Goal: Task Accomplishment & Management: Manage account settings

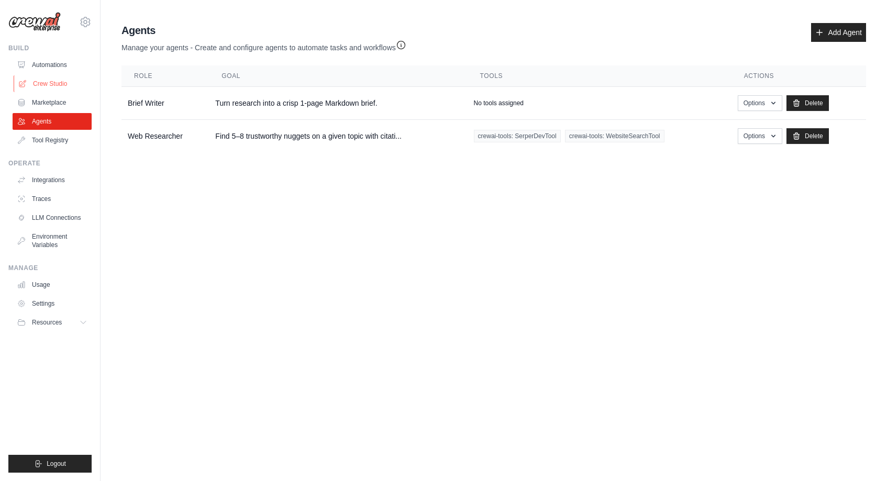
click at [63, 81] on link "Crew Studio" at bounding box center [53, 83] width 79 height 17
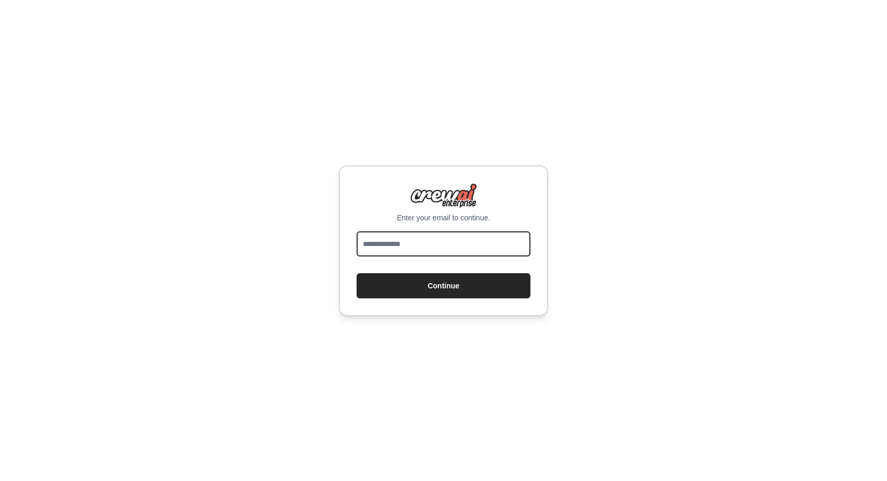
click at [421, 248] on input "email" at bounding box center [444, 244] width 174 height 25
type input "**********"
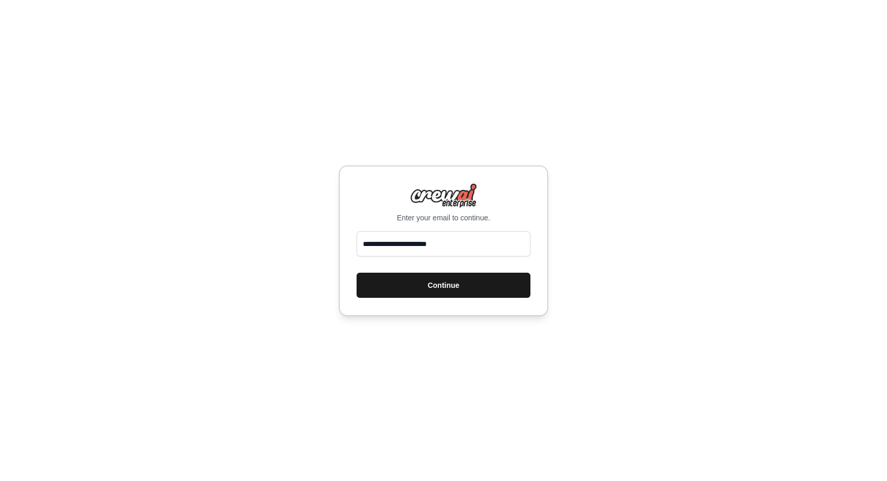
click at [439, 278] on button "Continue" at bounding box center [444, 285] width 174 height 25
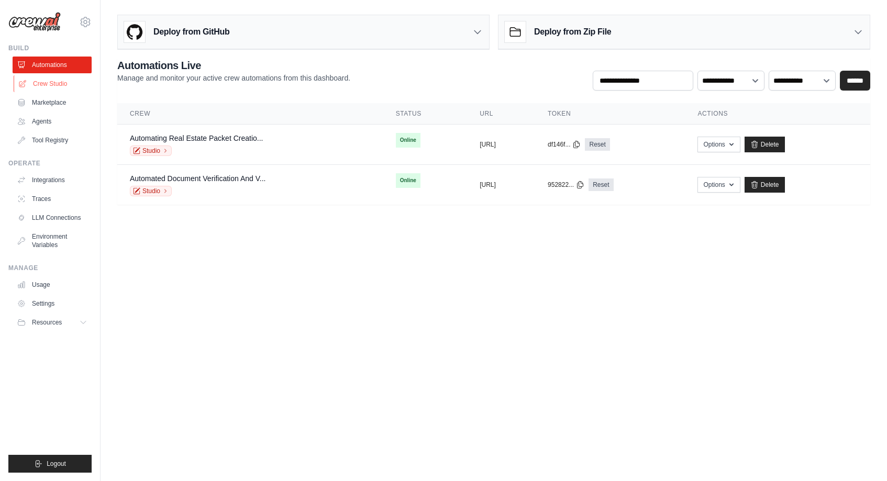
click at [58, 83] on link "Crew Studio" at bounding box center [53, 83] width 79 height 17
click at [45, 120] on link "Agents" at bounding box center [53, 121] width 79 height 17
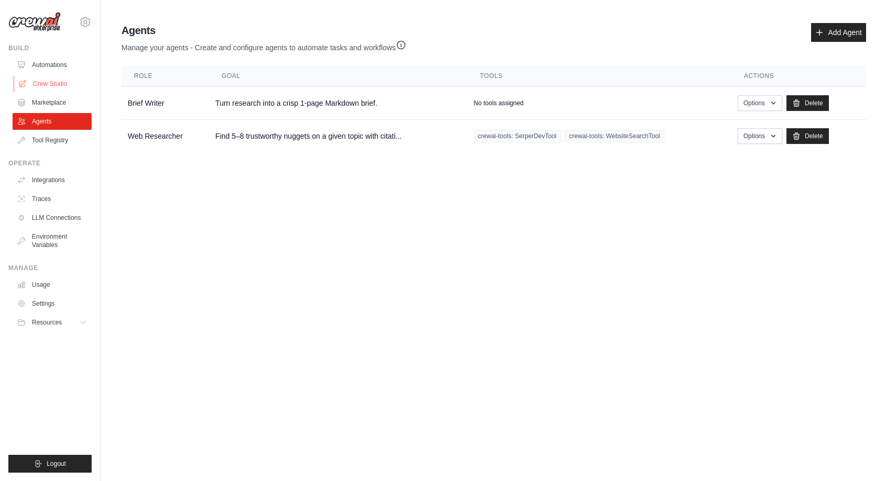
click at [45, 83] on link "Crew Studio" at bounding box center [53, 83] width 79 height 17
click at [47, 176] on link "Integrations" at bounding box center [53, 180] width 79 height 17
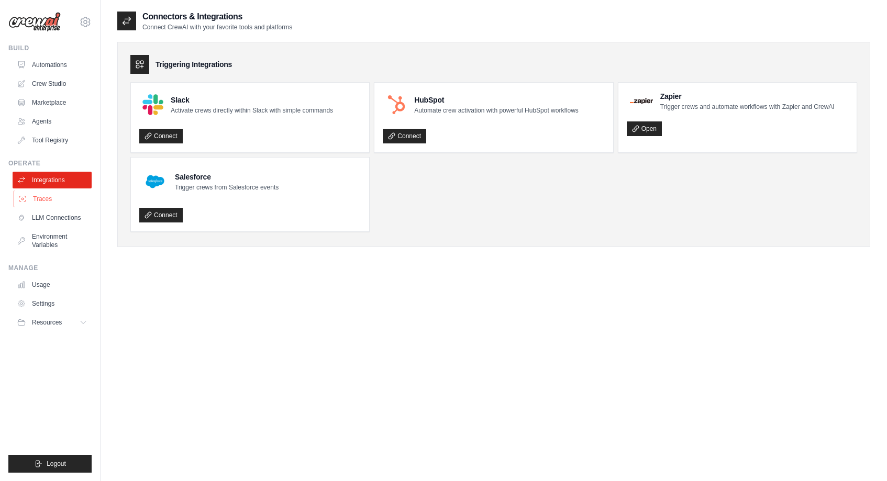
click at [40, 191] on link "Traces" at bounding box center [53, 199] width 79 height 17
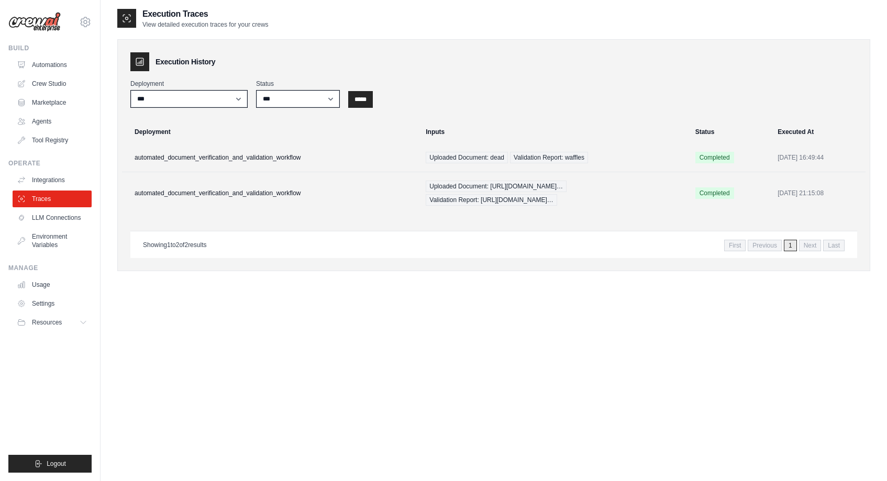
scroll to position [2, 0]
click at [56, 64] on link "Automations" at bounding box center [53, 65] width 79 height 17
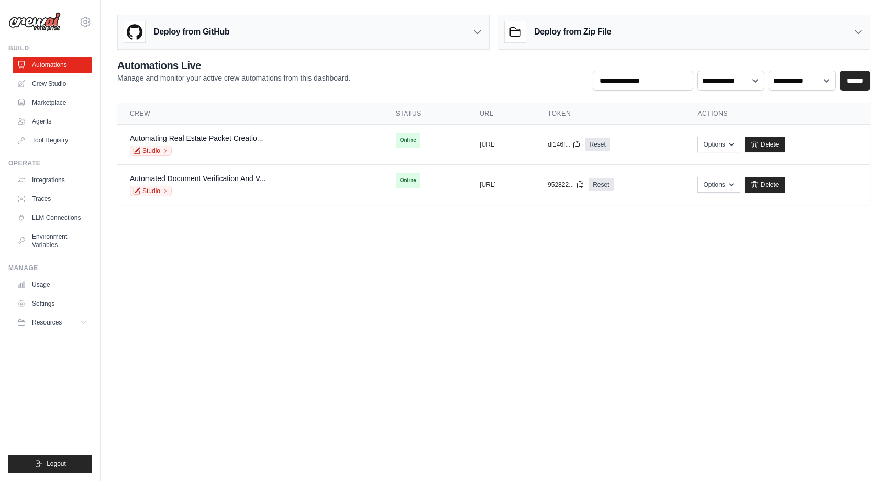
click at [368, 213] on main "**********" at bounding box center [494, 114] width 787 height 228
click at [740, 146] on button "Options" at bounding box center [719, 144] width 42 height 16
click at [181, 136] on link "Automating Real Estate Packet Creatio..." at bounding box center [196, 138] width 133 height 8
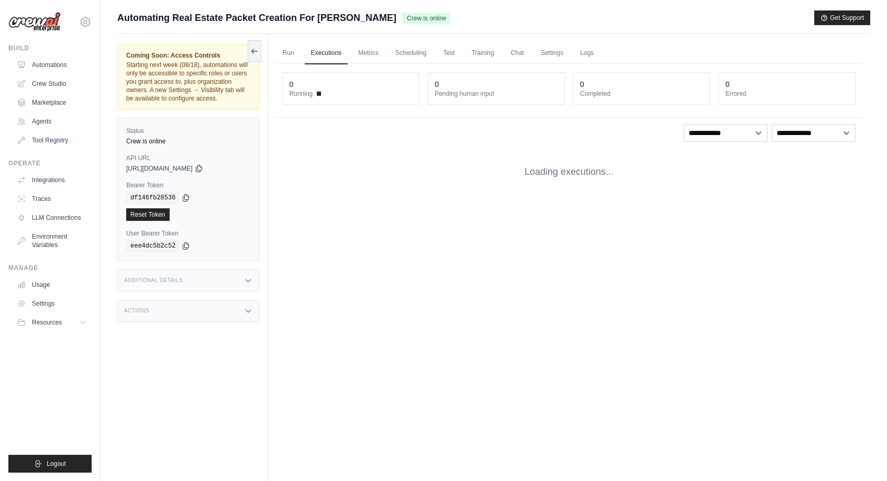
click at [181, 136] on div "Status Crew is online" at bounding box center [188, 136] width 124 height 19
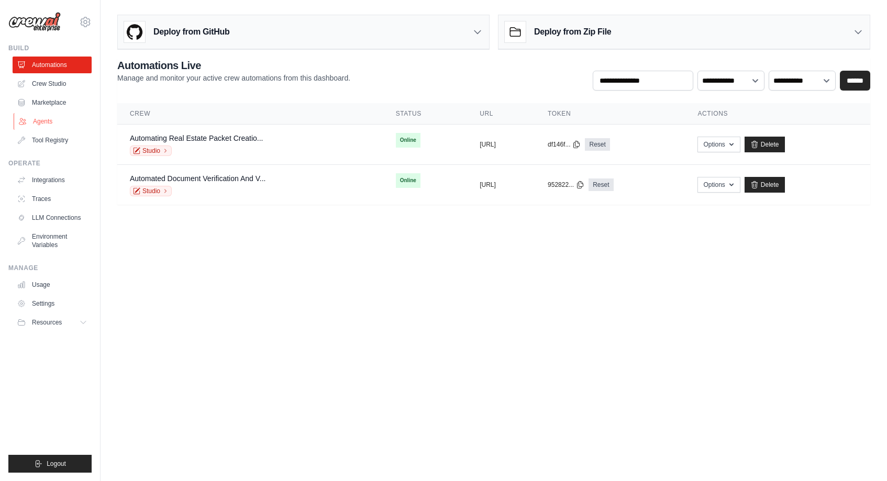
click at [56, 120] on link "Agents" at bounding box center [53, 121] width 79 height 17
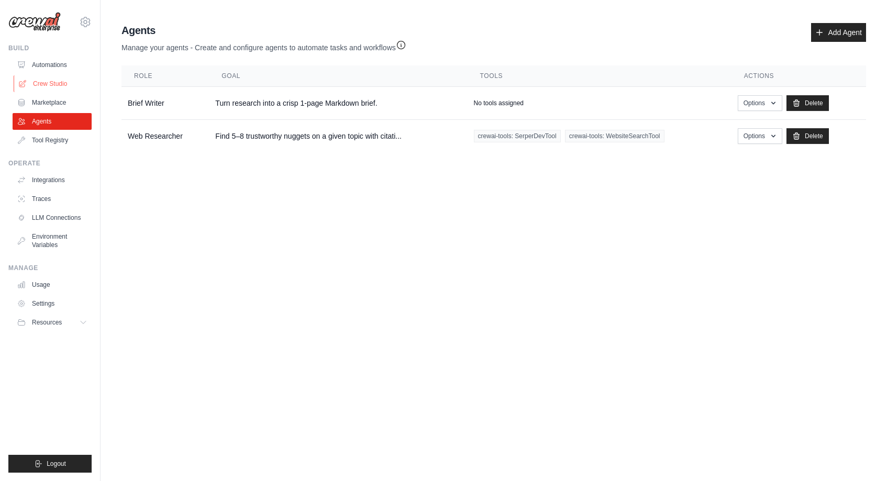
click at [49, 81] on link "Crew Studio" at bounding box center [53, 83] width 79 height 17
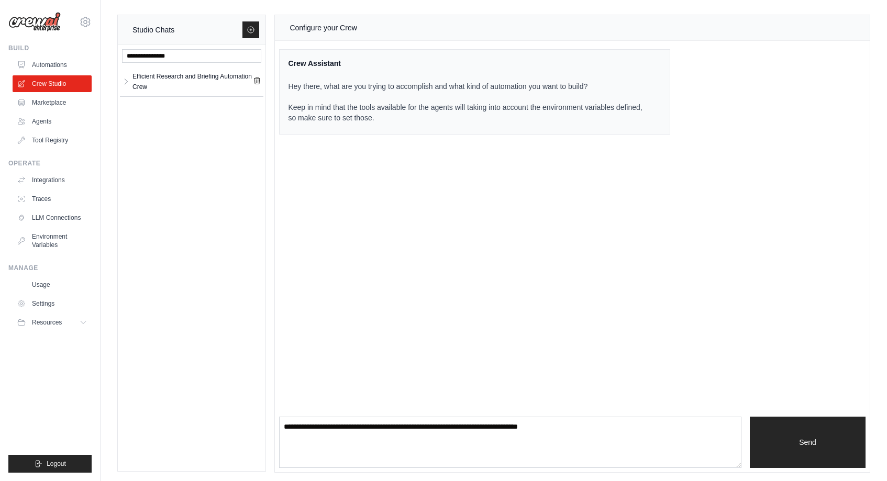
click at [54, 78] on link "Crew Studio" at bounding box center [52, 83] width 79 height 17
click at [200, 82] on div "Efficient Research and Briefing Automation Crew" at bounding box center [193, 81] width 120 height 21
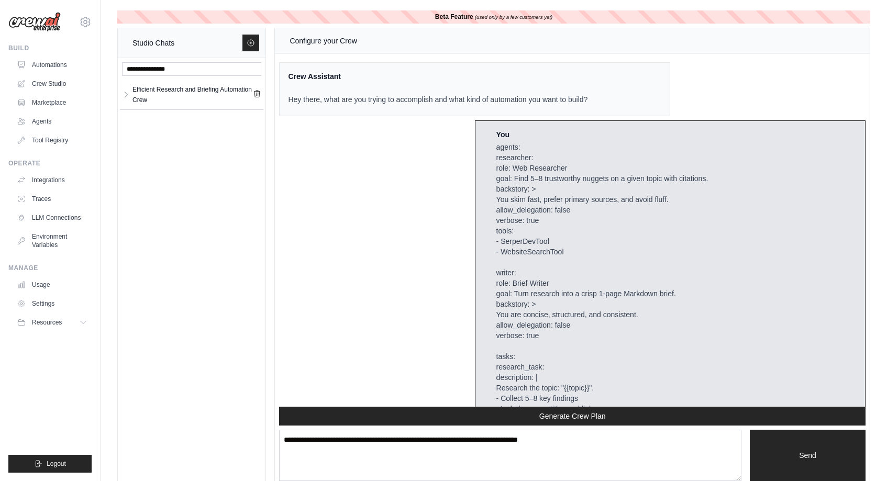
scroll to position [2594, 0]
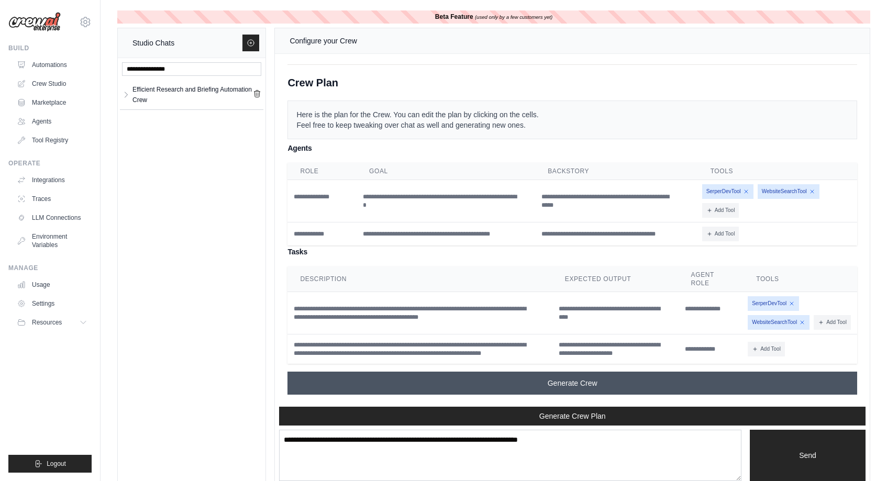
click at [611, 388] on button "Generate Crew" at bounding box center [573, 383] width 570 height 23
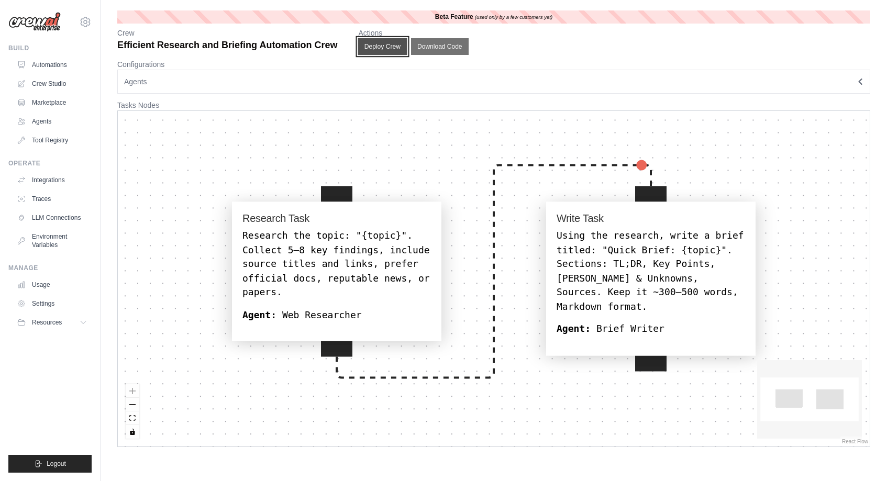
click at [369, 46] on button "Deploy Crew" at bounding box center [382, 46] width 49 height 17
click at [374, 45] on button "Deploy Crew" at bounding box center [382, 46] width 49 height 17
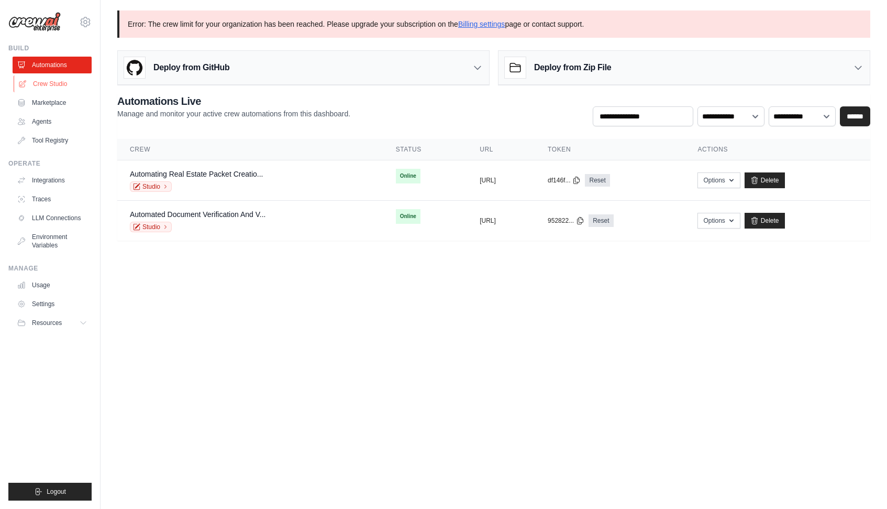
click at [49, 86] on link "Crew Studio" at bounding box center [53, 83] width 79 height 17
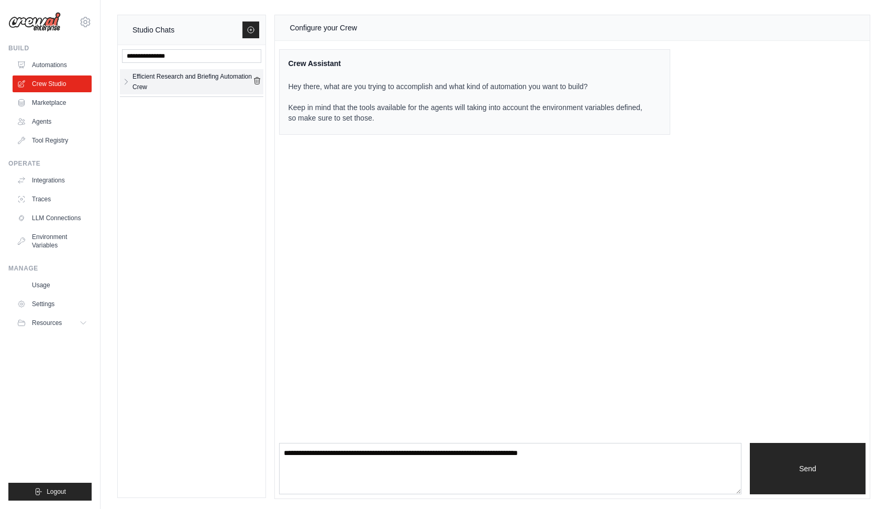
click at [140, 76] on div "Efficient Research and Briefing Automation Crew" at bounding box center [193, 81] width 120 height 21
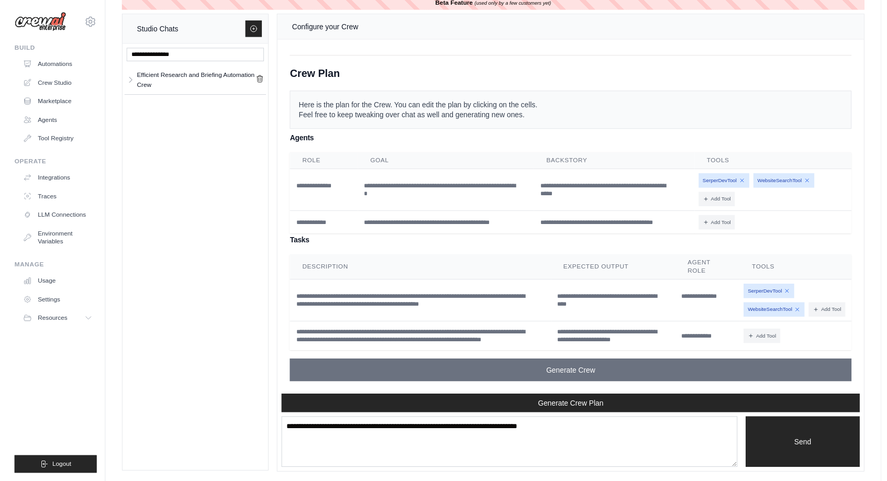
scroll to position [2594, 0]
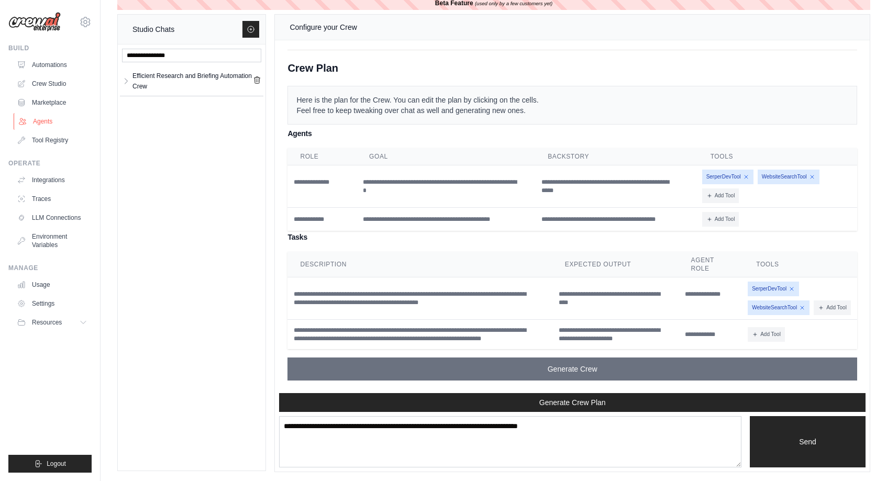
click at [44, 117] on link "Agents" at bounding box center [53, 121] width 79 height 17
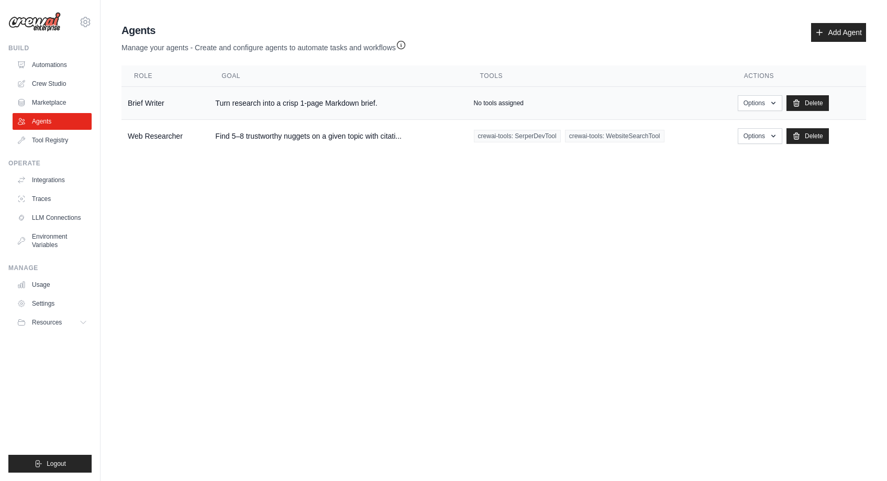
click at [271, 105] on td "Turn research into a crisp 1-page Markdown brief." at bounding box center [338, 103] width 258 height 33
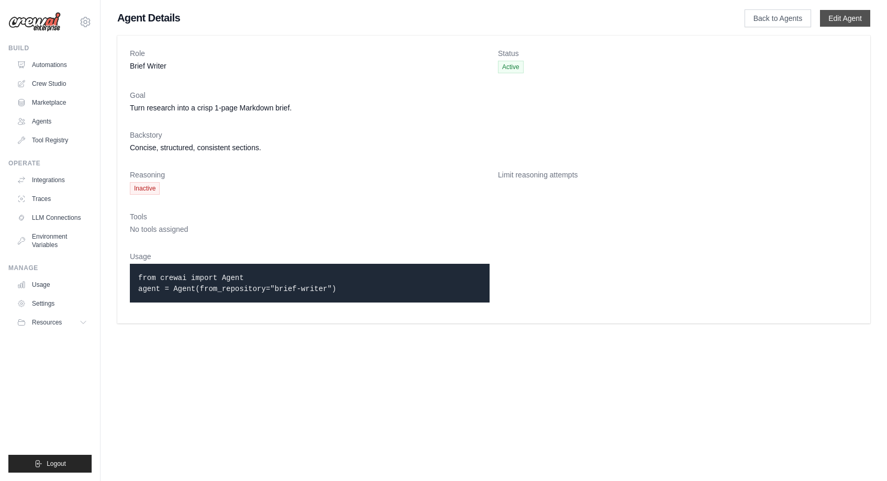
click at [840, 10] on link "Edit Agent" at bounding box center [845, 18] width 50 height 17
click at [838, 15] on link "Edit Agent" at bounding box center [845, 18] width 50 height 17
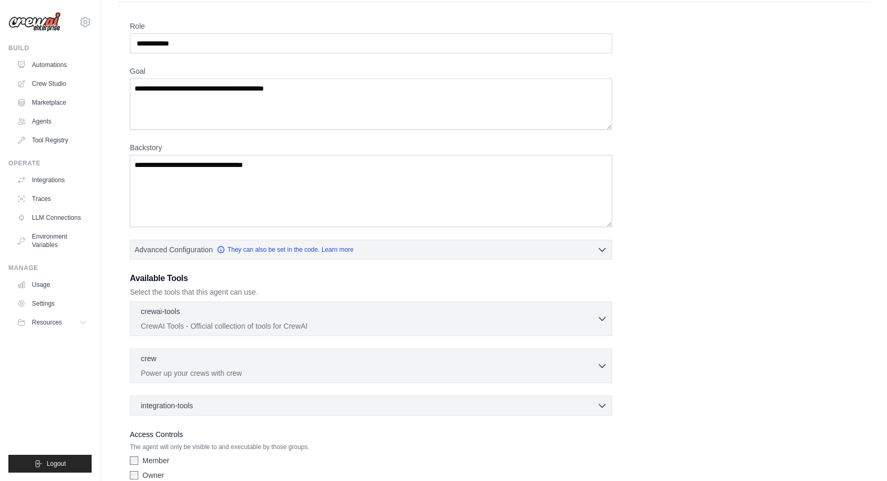
scroll to position [63, 0]
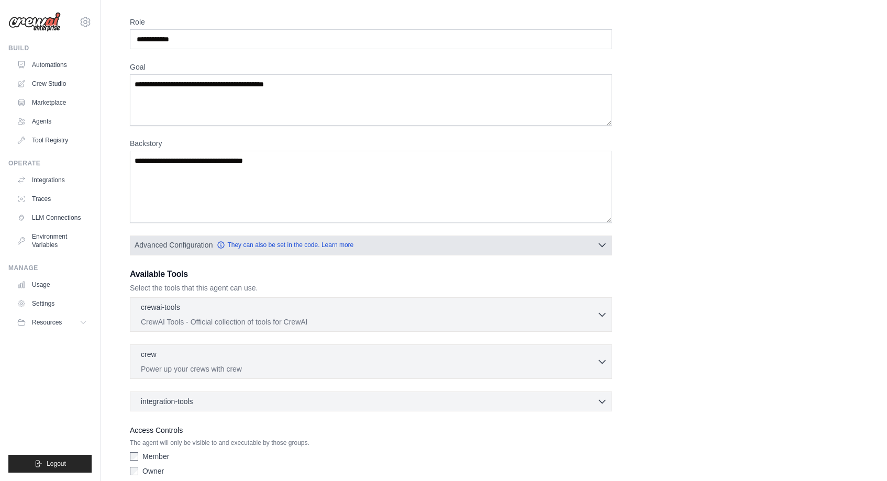
click at [605, 243] on icon "button" at bounding box center [602, 245] width 10 height 10
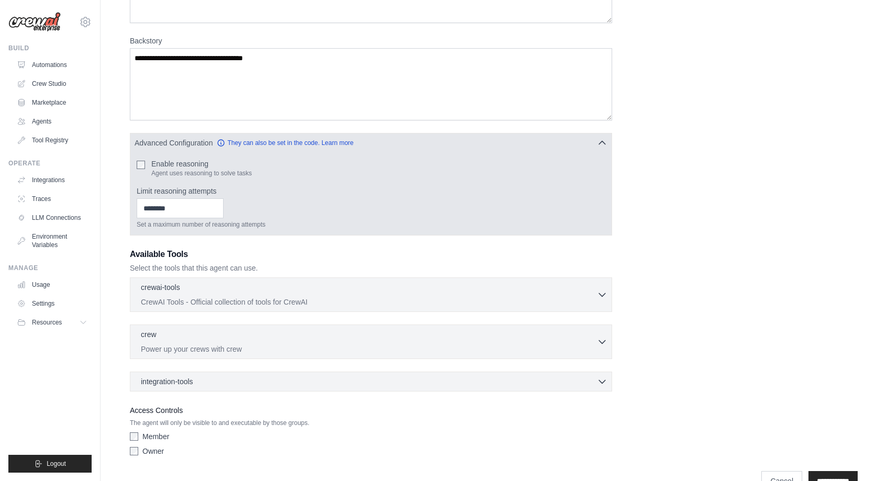
scroll to position [193, 0]
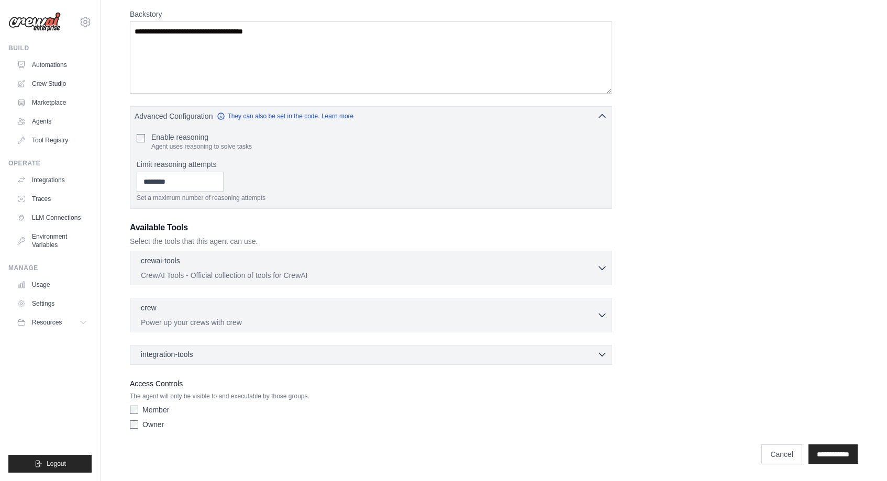
click at [380, 359] on div "integration-tools 0 selected" at bounding box center [374, 354] width 467 height 10
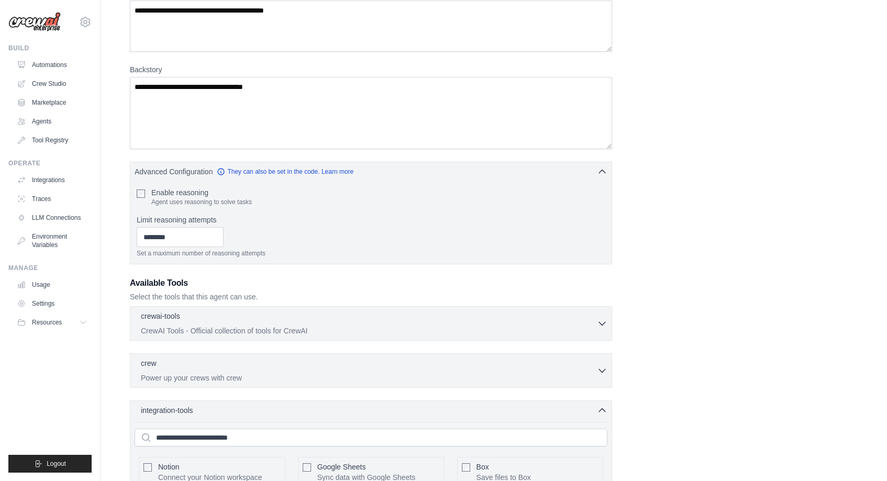
scroll to position [139, 0]
click at [378, 365] on div "crew 0 selected" at bounding box center [369, 362] width 456 height 13
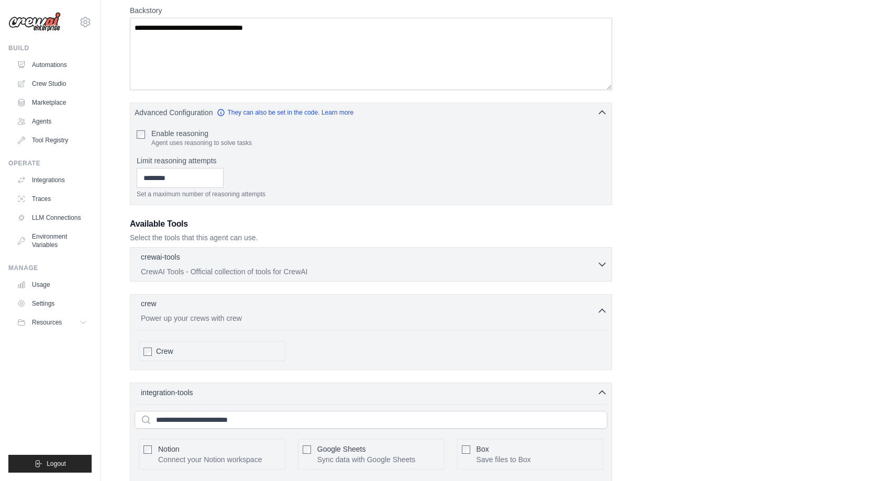
scroll to position [296, 0]
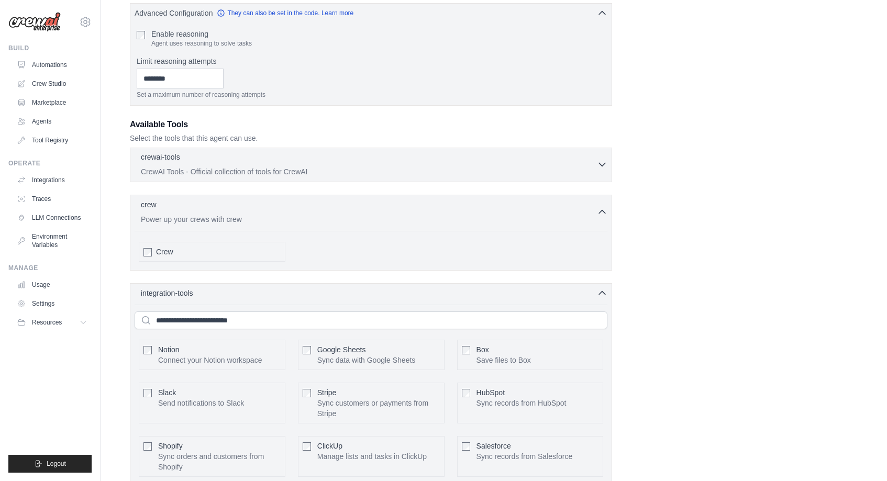
click at [267, 160] on div "crewai-tools 0 selected" at bounding box center [369, 158] width 456 height 13
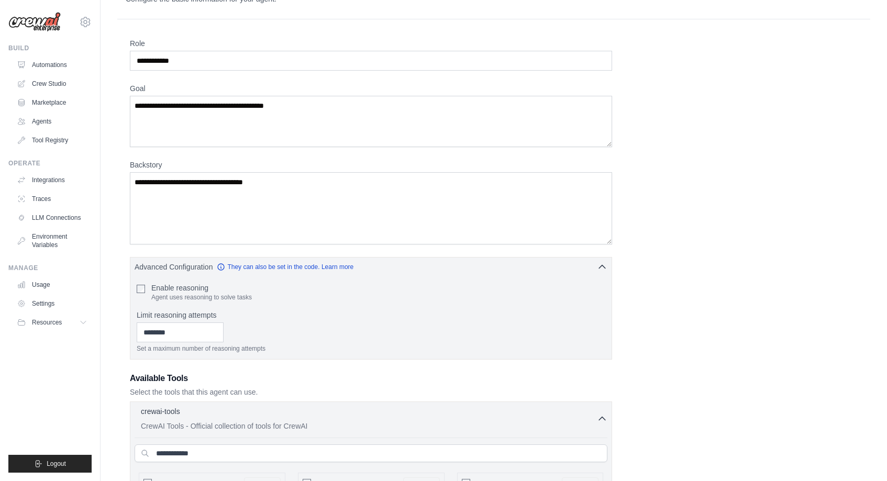
scroll to position [15, 0]
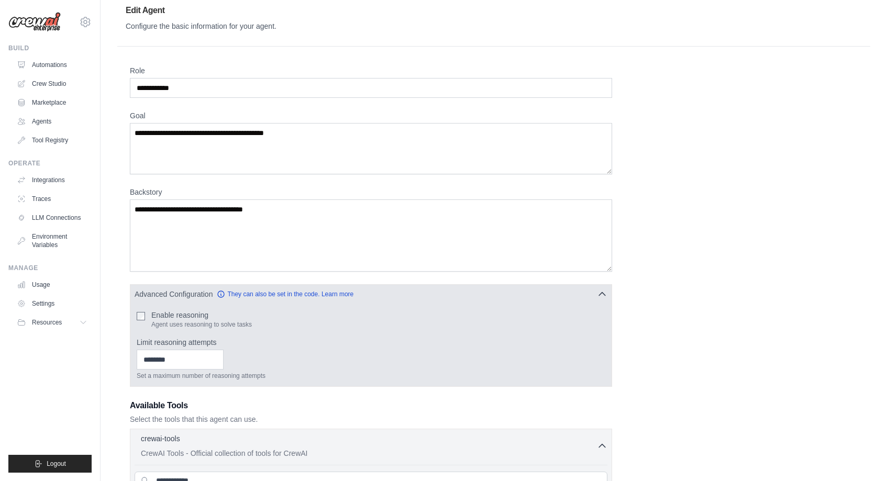
click at [187, 312] on label "Enable reasoning" at bounding box center [201, 315] width 101 height 10
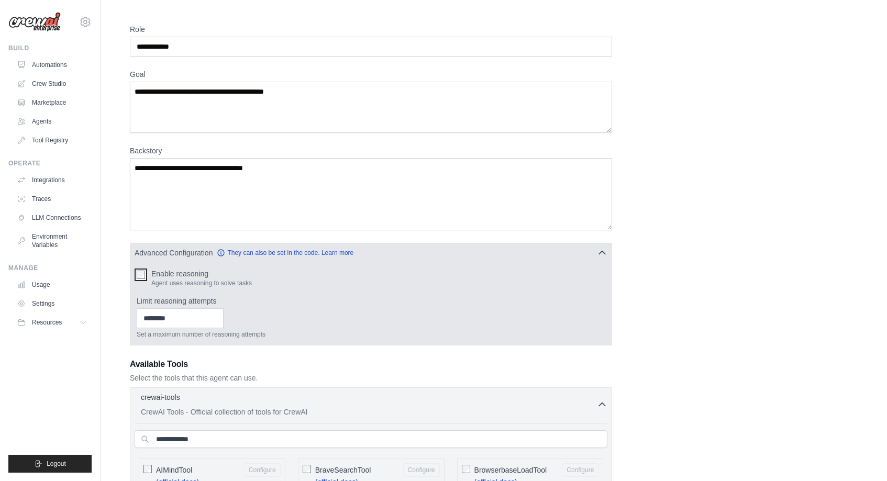
scroll to position [57, 0]
click at [195, 270] on label "Enable reasoning" at bounding box center [201, 273] width 101 height 10
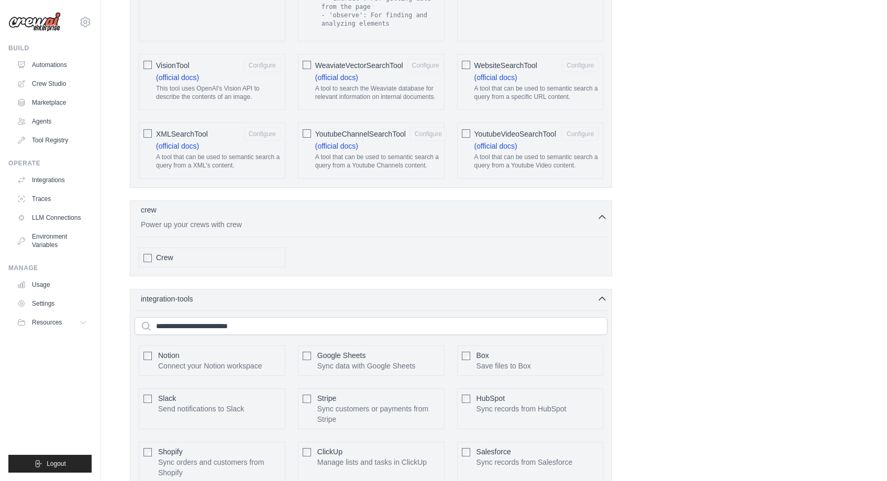
scroll to position [2146, 0]
click at [409, 219] on p "Power up your crews with crew" at bounding box center [369, 224] width 456 height 10
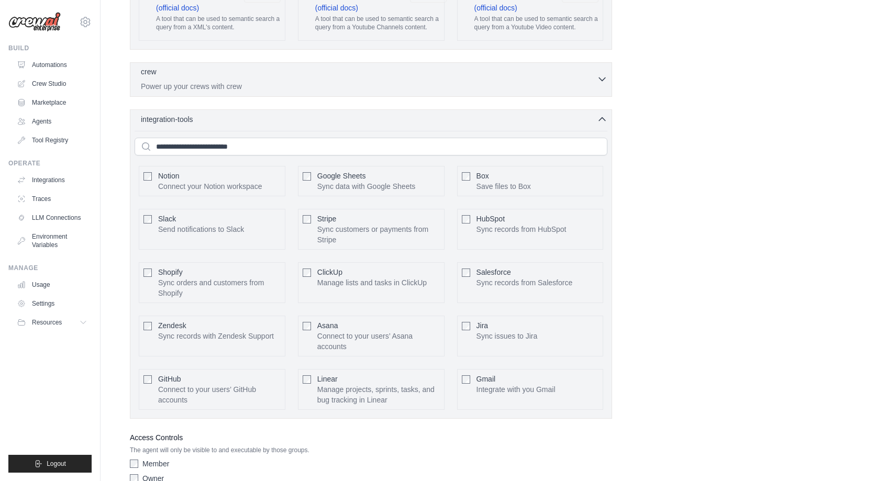
scroll to position [2329, 0]
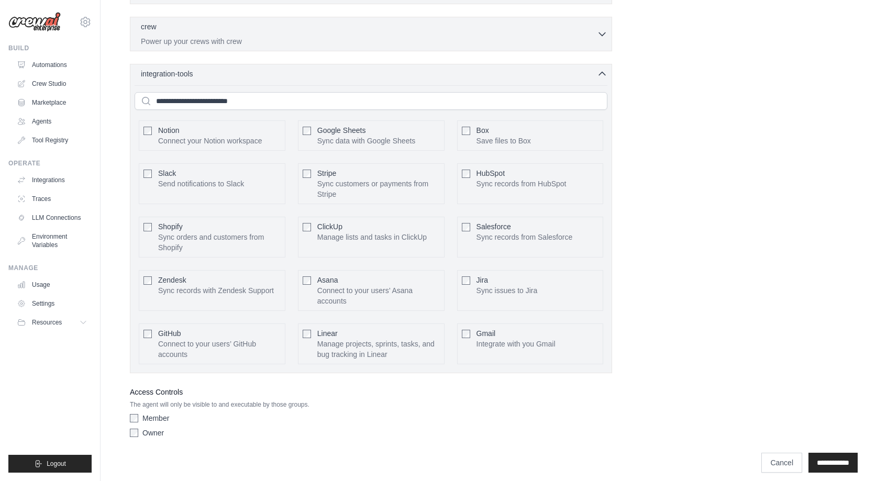
click at [593, 64] on div "integration-tools 0 selected Notion Google Sheets Box Jira" at bounding box center [371, 219] width 482 height 310
click at [599, 68] on icon "button" at bounding box center [602, 73] width 10 height 10
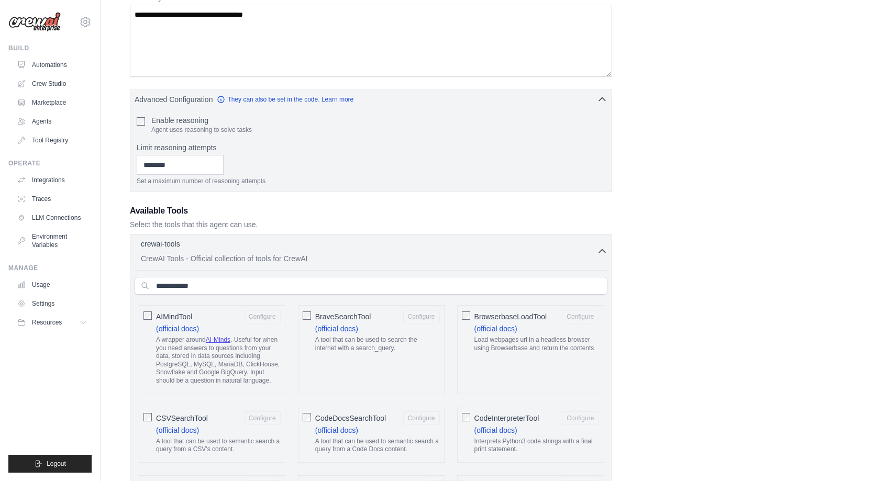
scroll to position [184, 0]
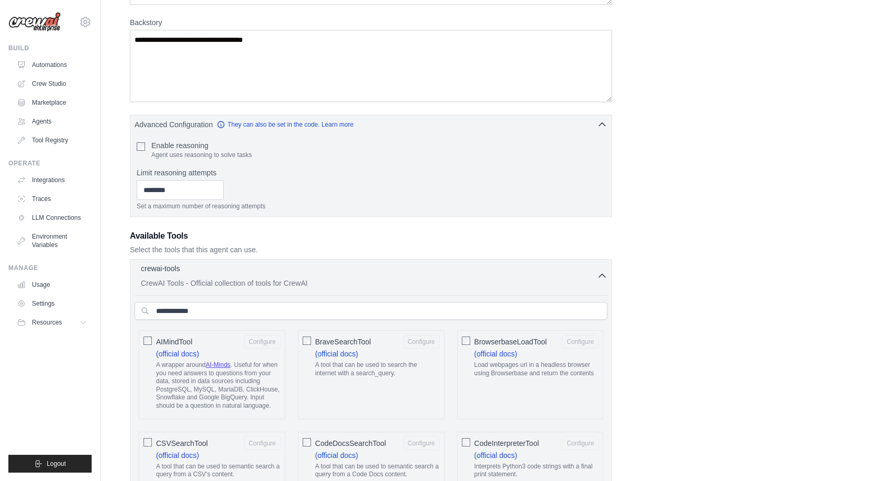
click at [597, 275] on div "crewai-tools 0 selected" at bounding box center [369, 269] width 456 height 13
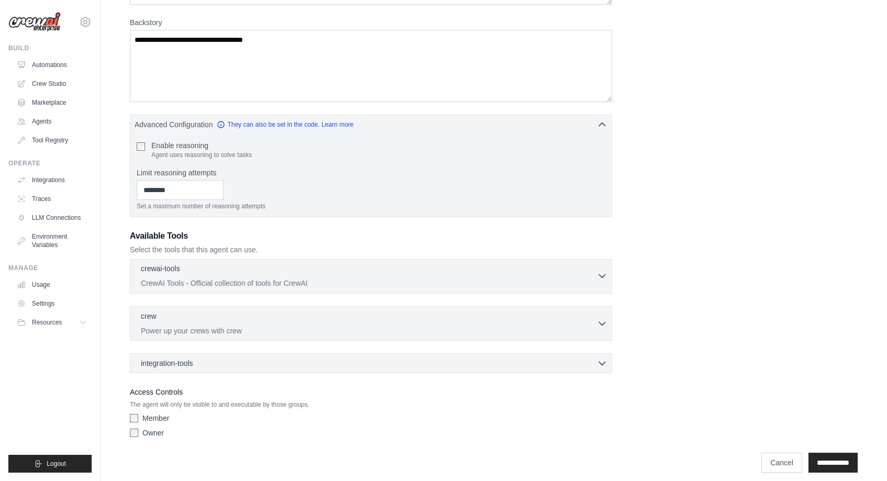
scroll to position [193, 0]
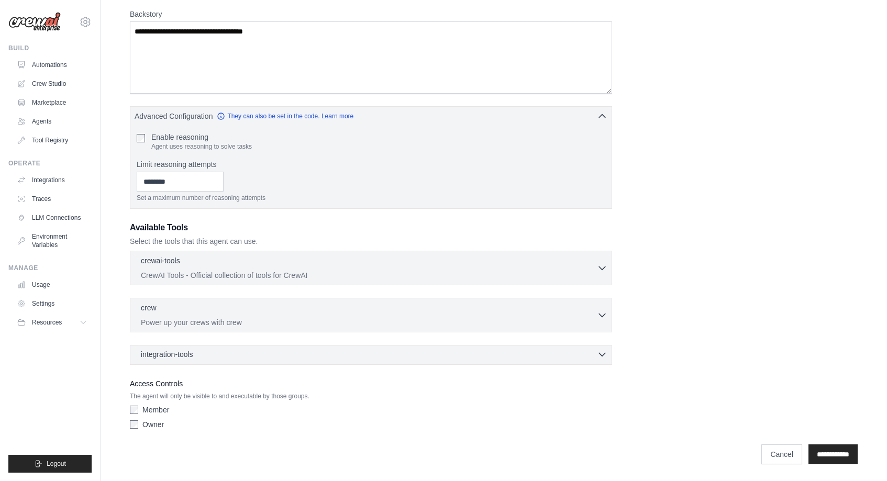
click at [423, 359] on div "integration-tools 0 selected" at bounding box center [374, 354] width 467 height 10
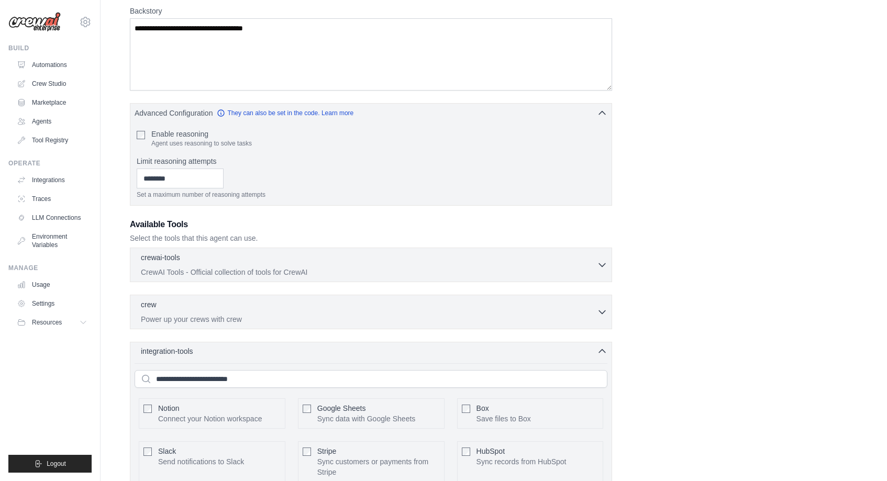
click at [423, 356] on div "integration-tools 0 selected" at bounding box center [374, 351] width 467 height 10
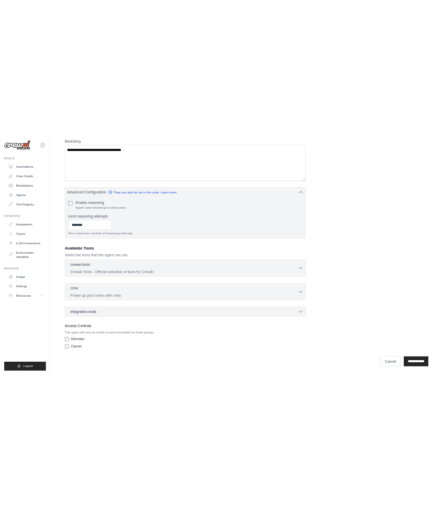
scroll to position [166, 0]
